Goal: Task Accomplishment & Management: Complete application form

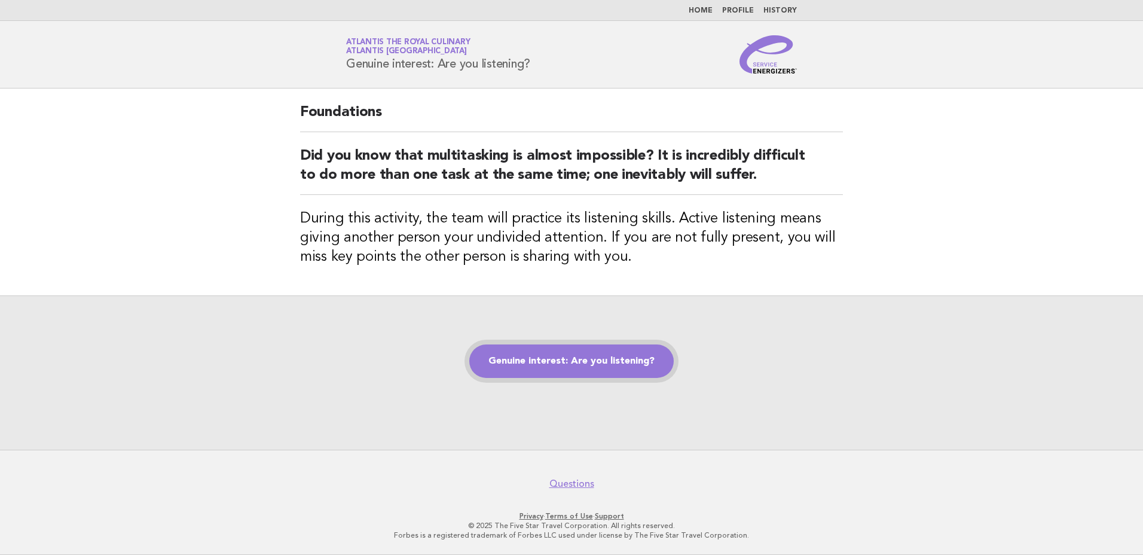
click at [571, 359] on link "Genuine interest: Are you listening?" at bounding box center [571, 360] width 204 height 33
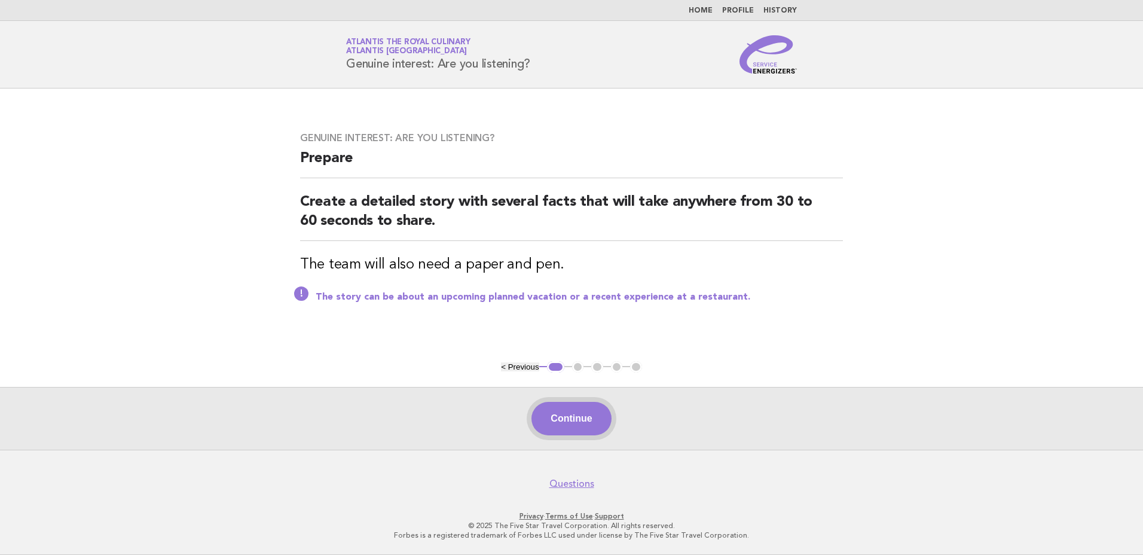
click at [580, 418] on button "Continue" at bounding box center [571, 418] width 80 height 33
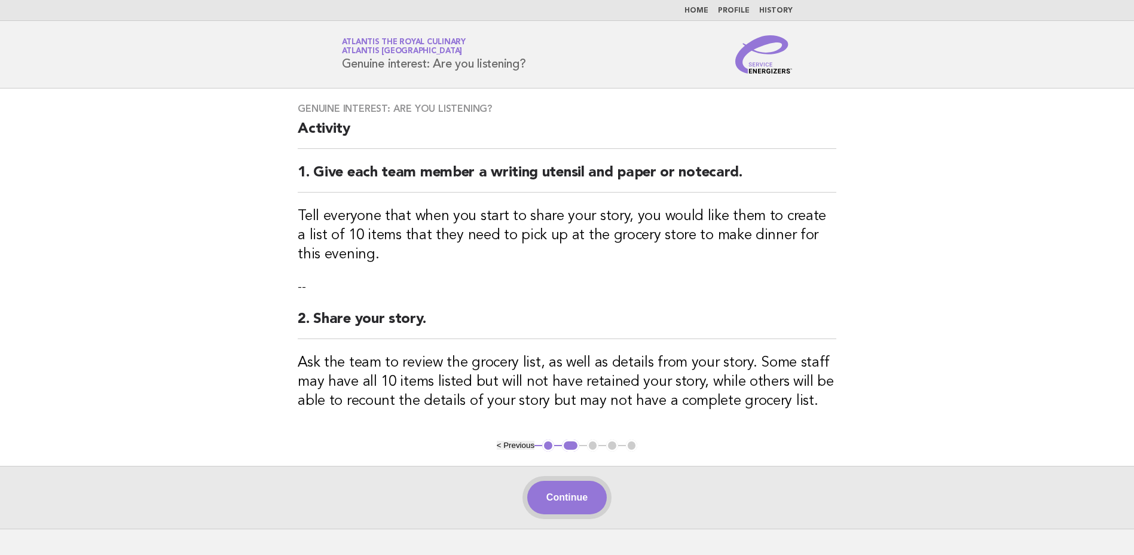
click at [574, 493] on button "Continue" at bounding box center [567, 497] width 80 height 33
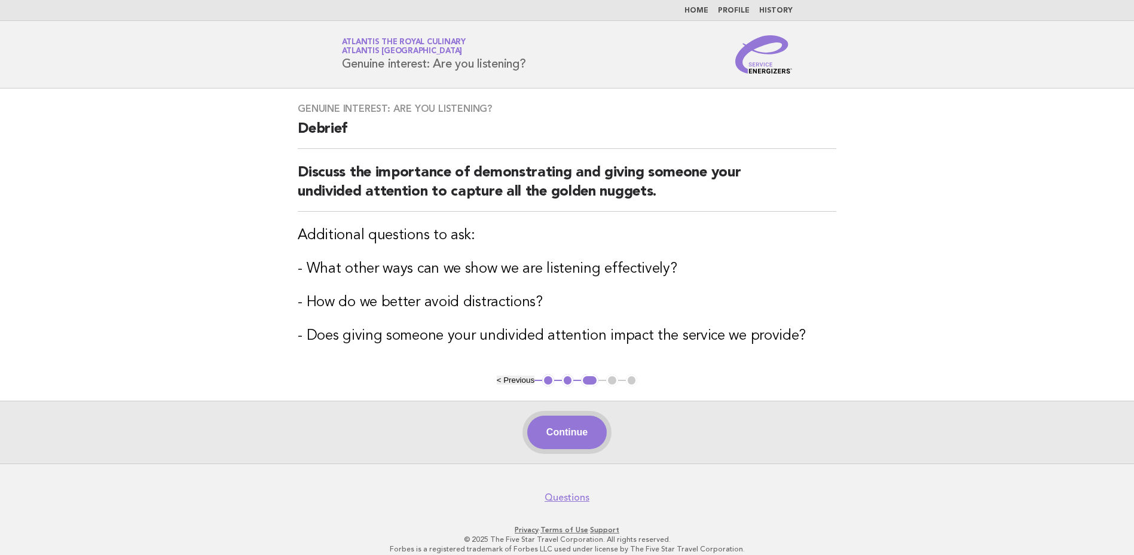
click at [577, 434] on button "Continue" at bounding box center [567, 431] width 80 height 33
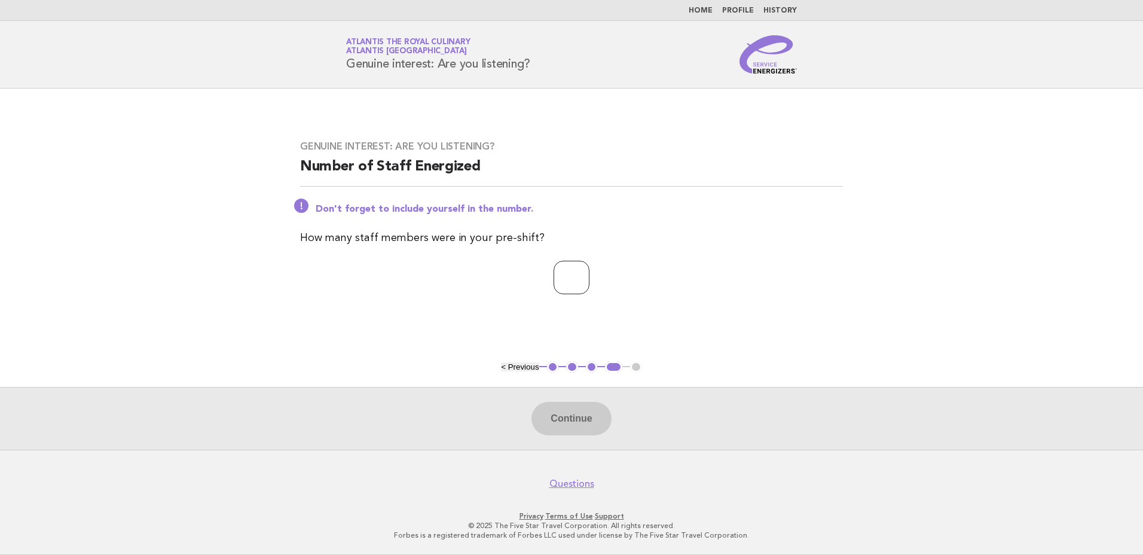
click at [589, 274] on input "*" at bounding box center [572, 277] width 36 height 33
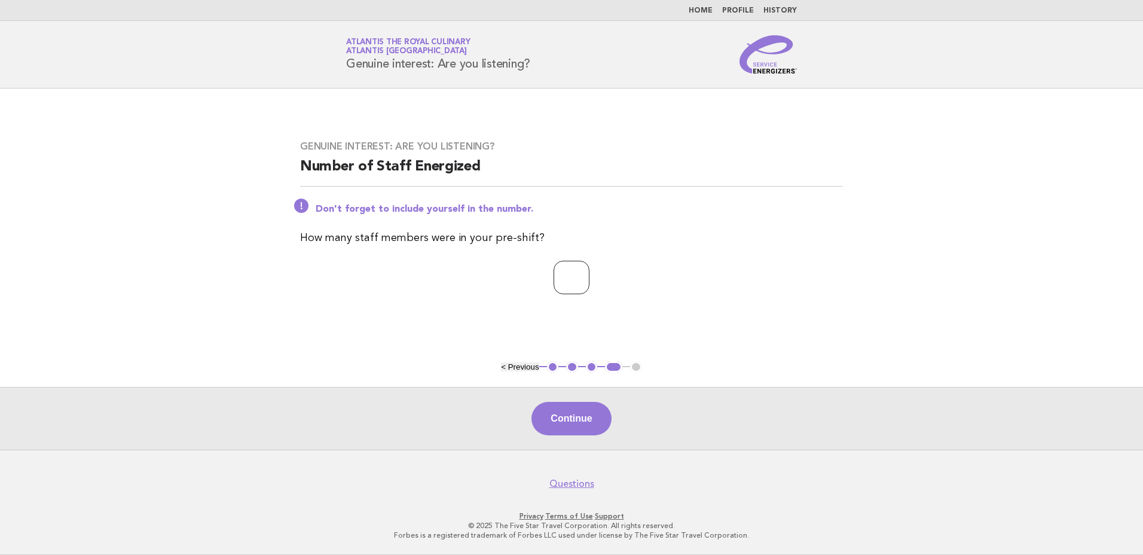
click at [589, 274] on input "*" at bounding box center [572, 277] width 36 height 33
click at [589, 279] on input "*" at bounding box center [572, 277] width 36 height 33
click at [587, 270] on input "*" at bounding box center [572, 277] width 36 height 33
click at [589, 279] on input "*" at bounding box center [572, 277] width 36 height 33
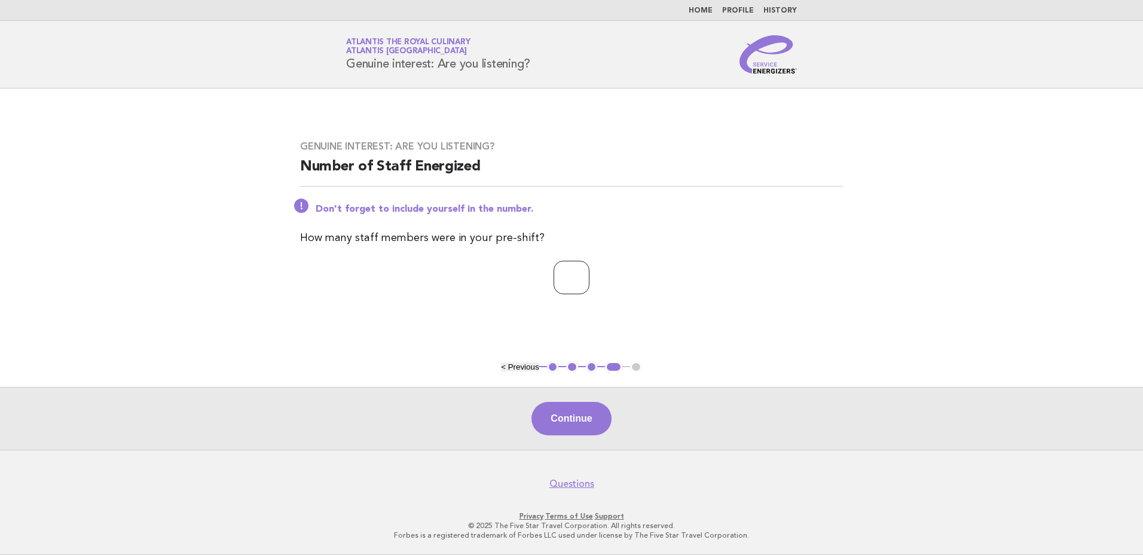
click at [589, 274] on input "*" at bounding box center [572, 277] width 36 height 33
type input "**"
click at [589, 274] on input "**" at bounding box center [572, 277] width 36 height 33
click at [571, 414] on button "Continue" at bounding box center [571, 418] width 80 height 33
